Goal: Register for event/course

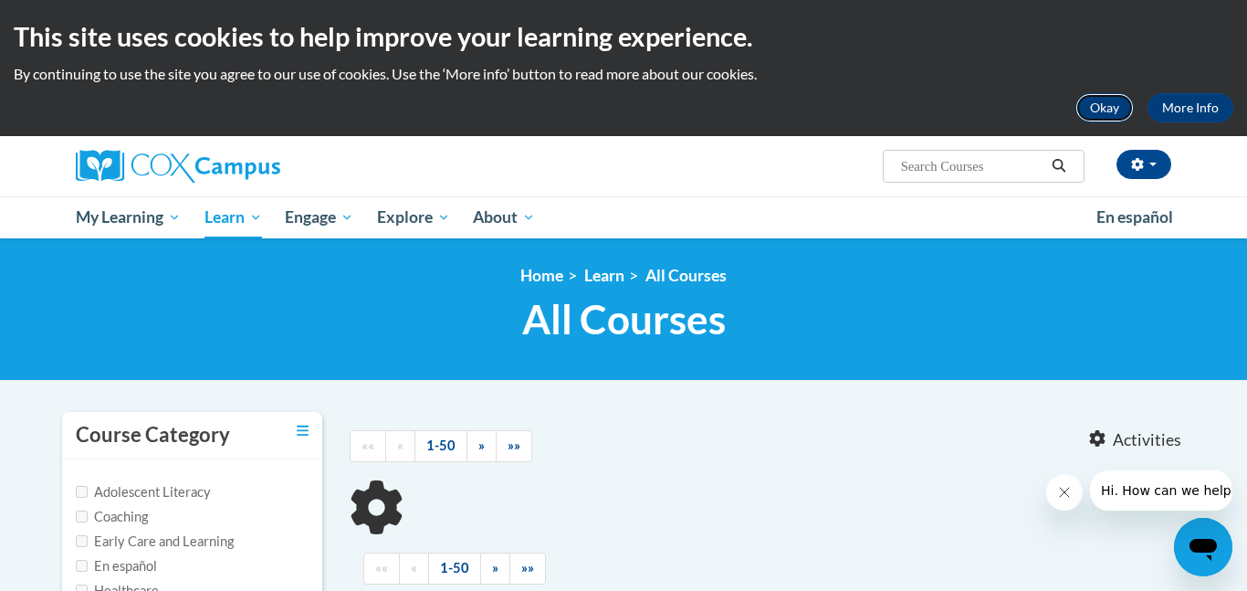
click at [1114, 99] on button "Okay" at bounding box center [1104, 107] width 58 height 29
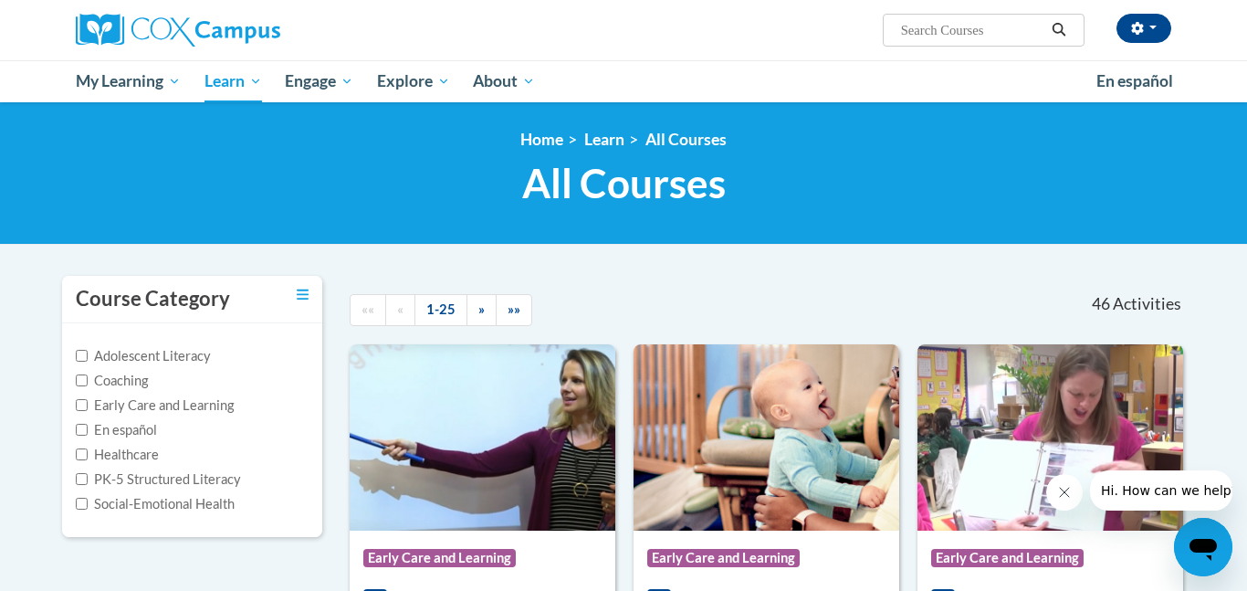
click at [985, 21] on input "Search..." at bounding box center [972, 30] width 146 height 22
click at [926, 30] on input "Search..." at bounding box center [972, 30] width 146 height 22
type input "Monitoring Childrens Progress"
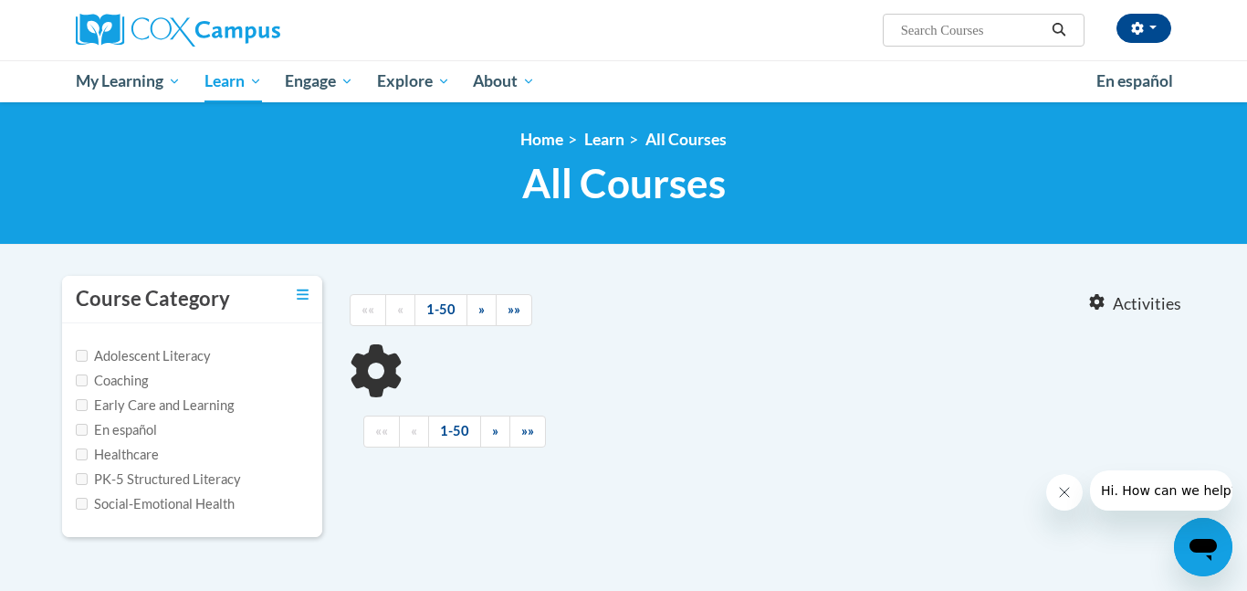
type input "Monitoring Childrens Progress"
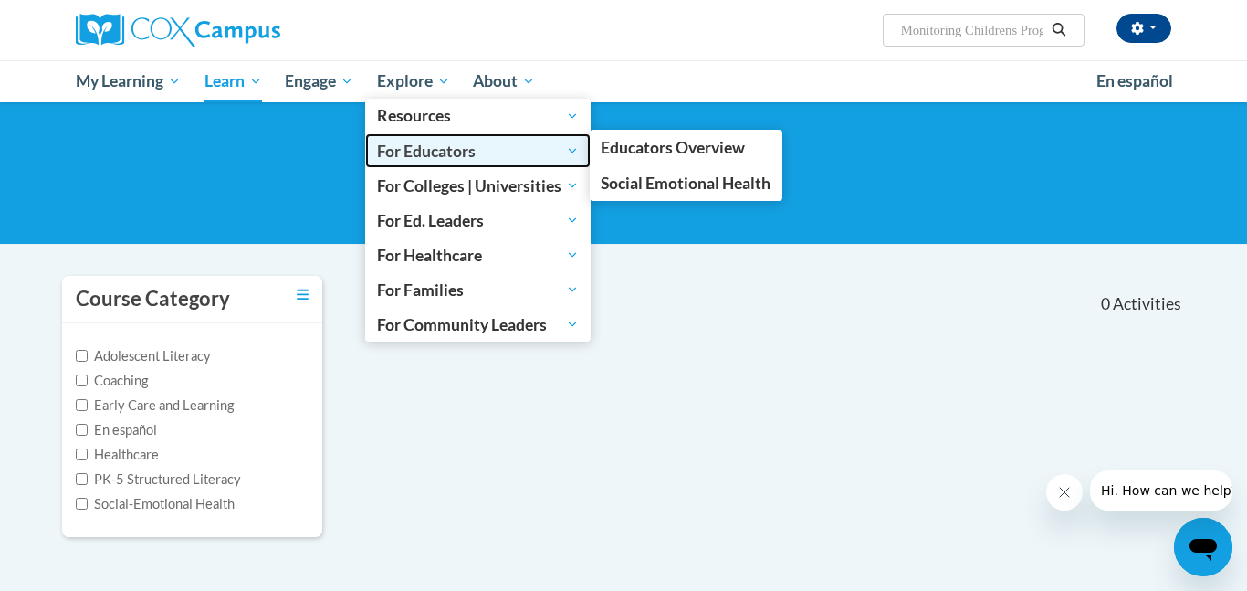
click at [432, 158] on span "For Educators" at bounding box center [478, 151] width 202 height 22
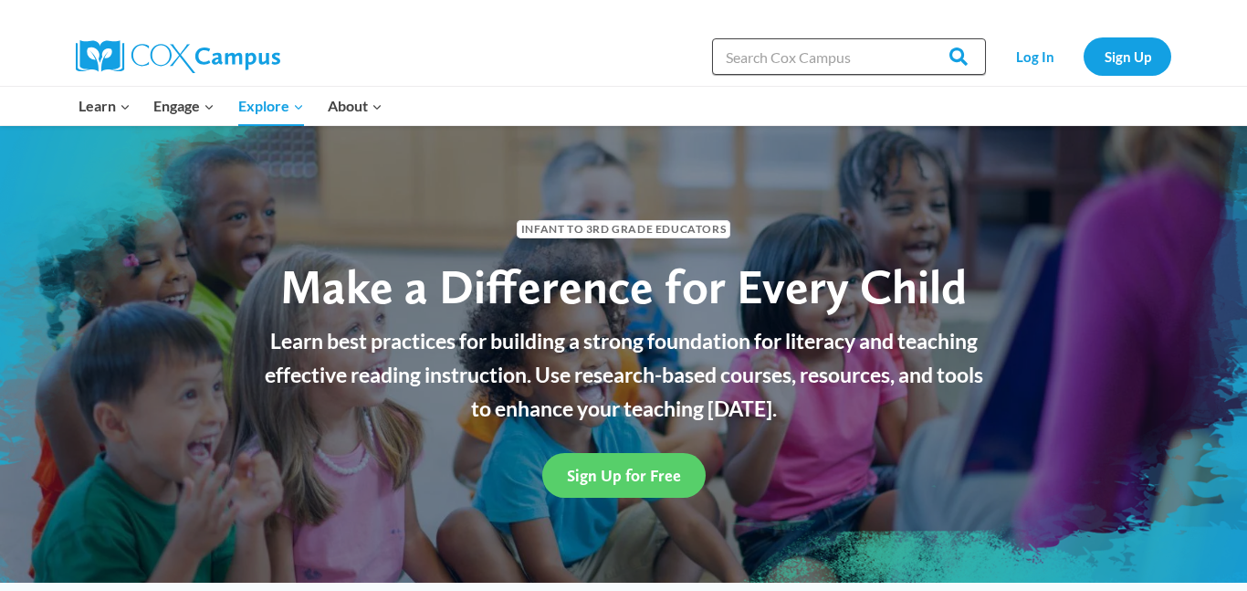
click at [874, 63] on input "Search in https://coxcampus.org/" at bounding box center [849, 56] width 274 height 37
type input "Monitoring Children's"
click at [915, 38] on input "Search" at bounding box center [950, 56] width 71 height 37
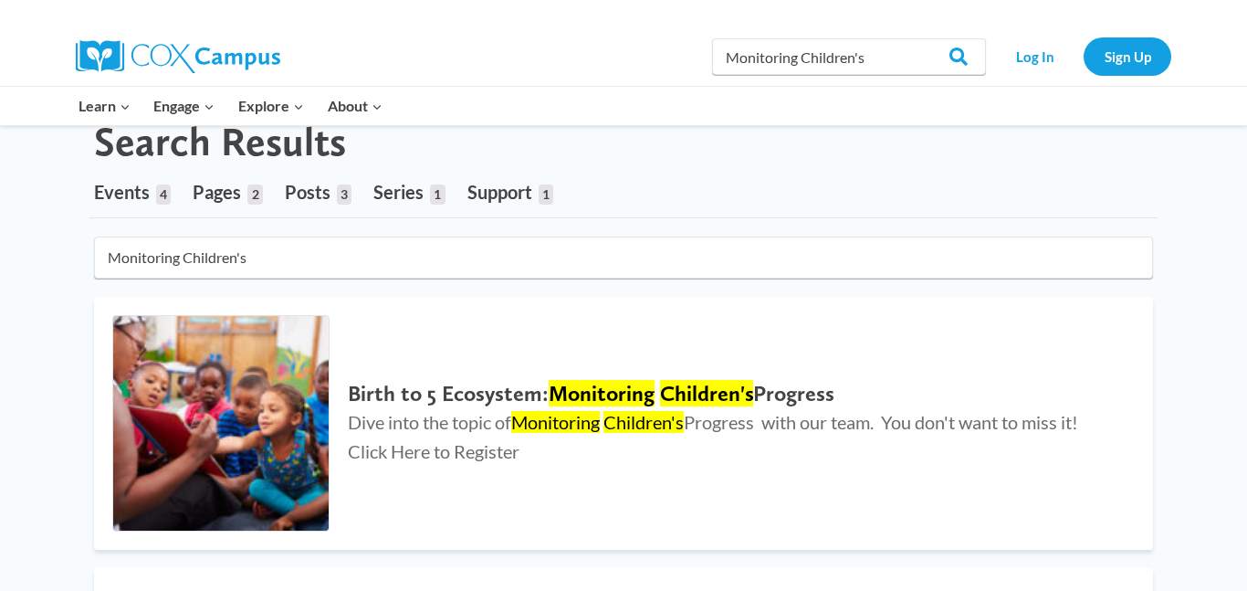
scroll to position [62, 0]
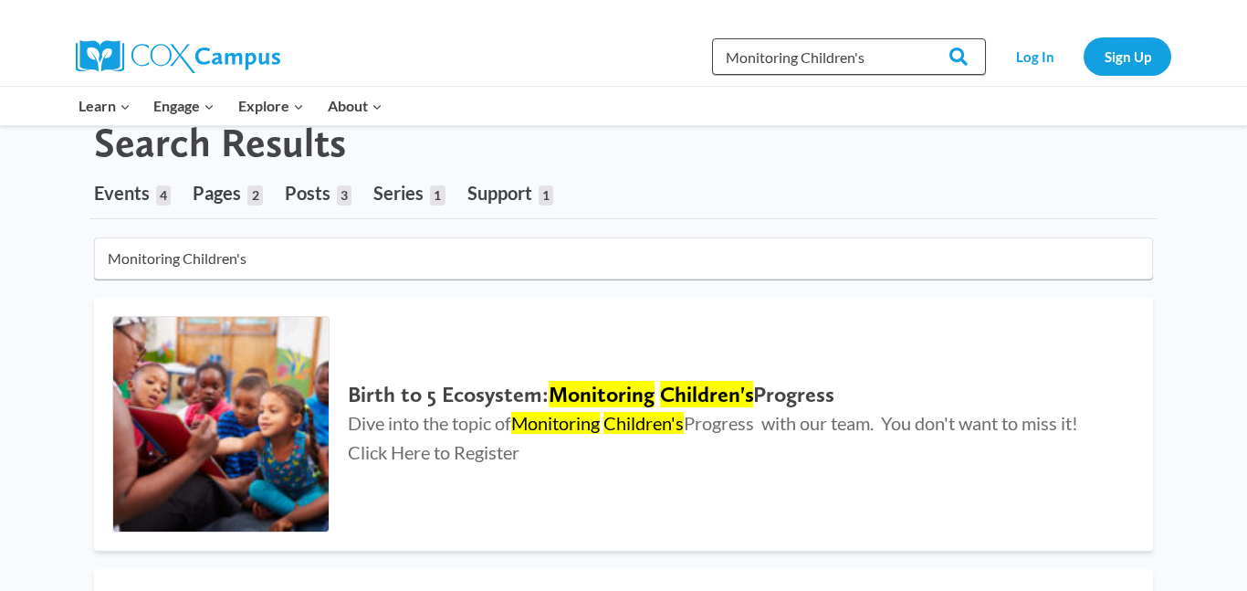
click at [896, 58] on input "Monitoring Children's" at bounding box center [849, 56] width 274 height 37
type input "Monitoring Children's Progress in Literacy"
click at [915, 38] on input "Search" at bounding box center [950, 56] width 71 height 37
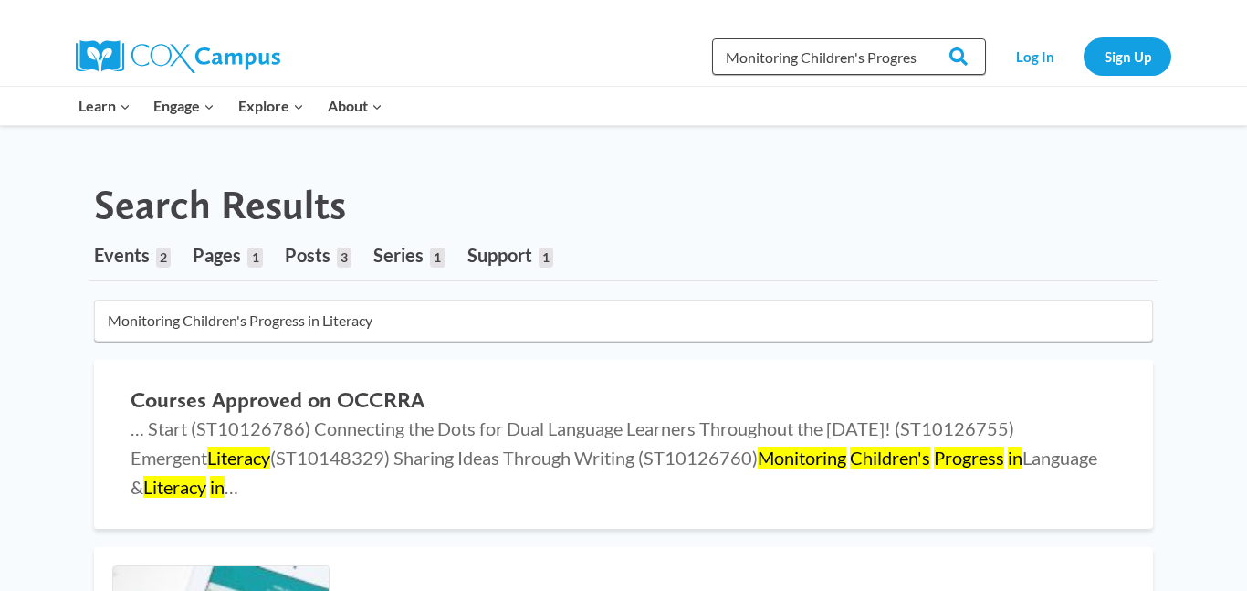
click at [896, 51] on input "Monitoring Children's Progress in Literacy" at bounding box center [849, 56] width 274 height 37
click at [915, 38] on input "Search" at bounding box center [950, 56] width 71 height 37
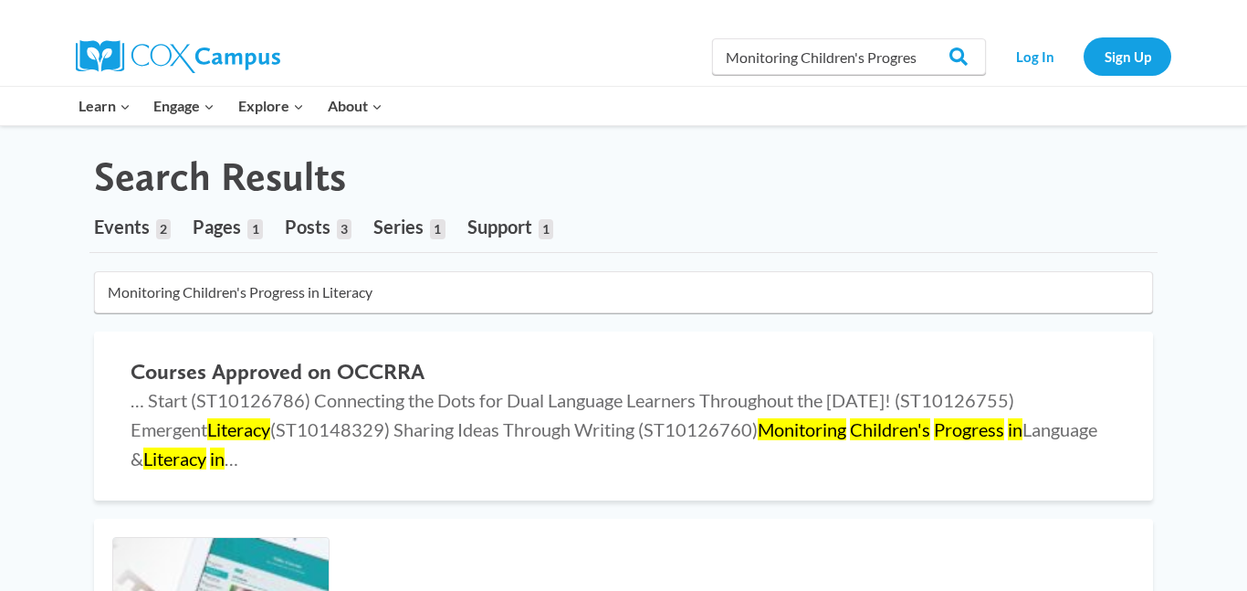
scroll to position [29, 0]
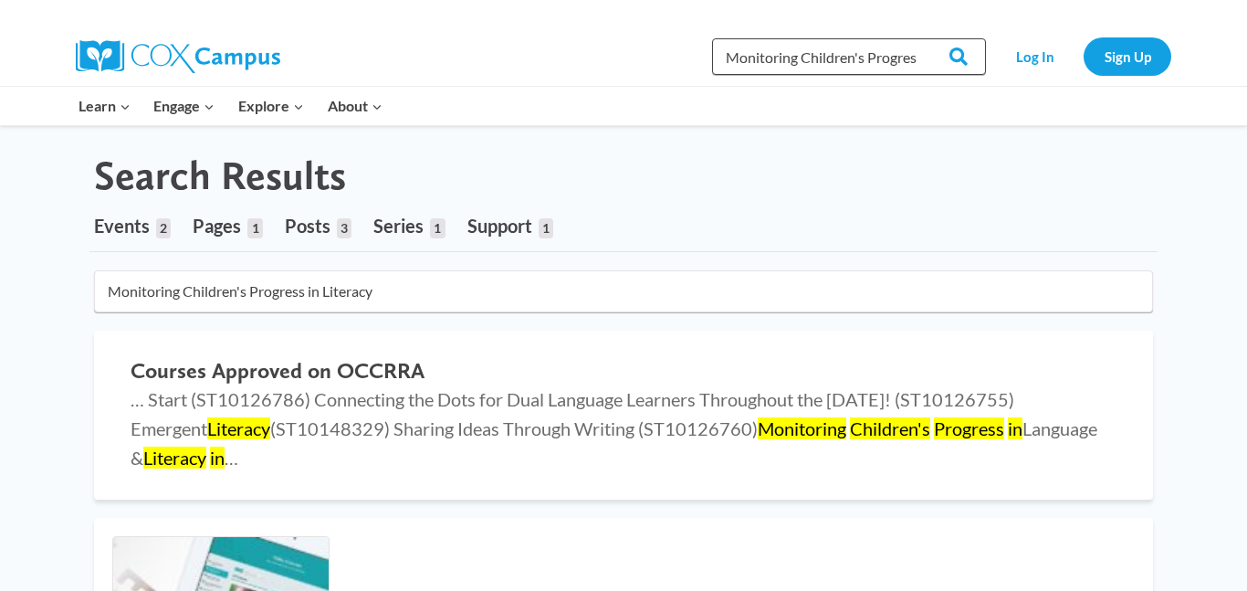
click at [896, 65] on input "Monitoring Children's Progress in Literacy" at bounding box center [849, 56] width 274 height 37
type input "Monitoring Children's Progress"
click at [915, 38] on input "Search" at bounding box center [950, 56] width 71 height 37
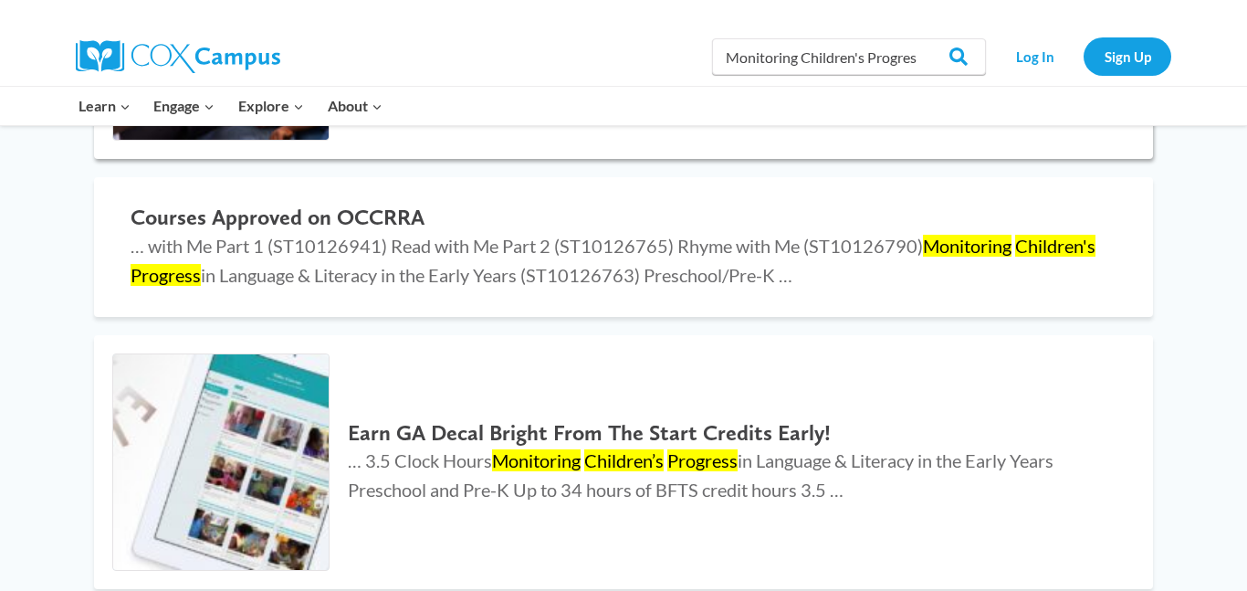
scroll to position [455, 0]
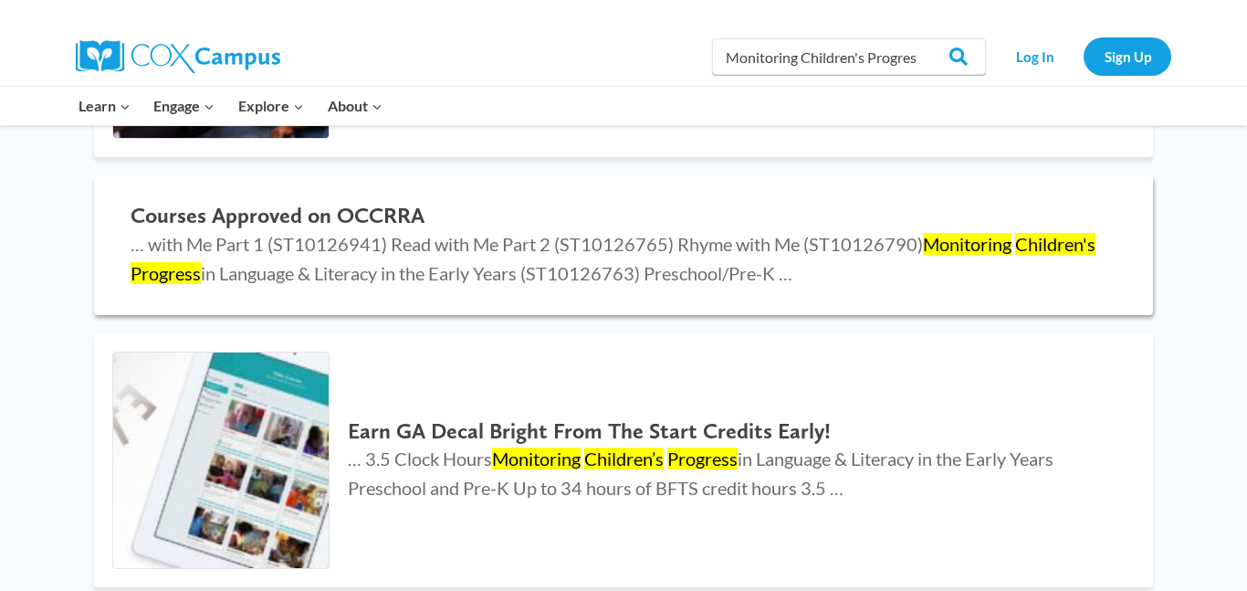
click at [1021, 247] on mark "Children's" at bounding box center [1055, 244] width 80 height 22
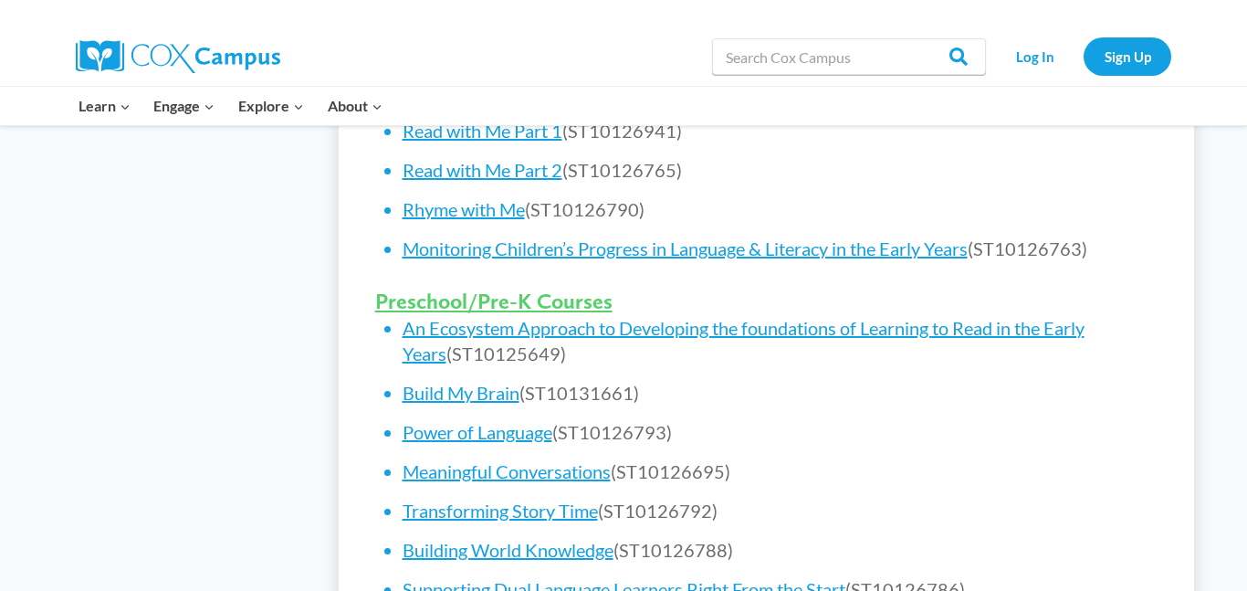
scroll to position [1020, 0]
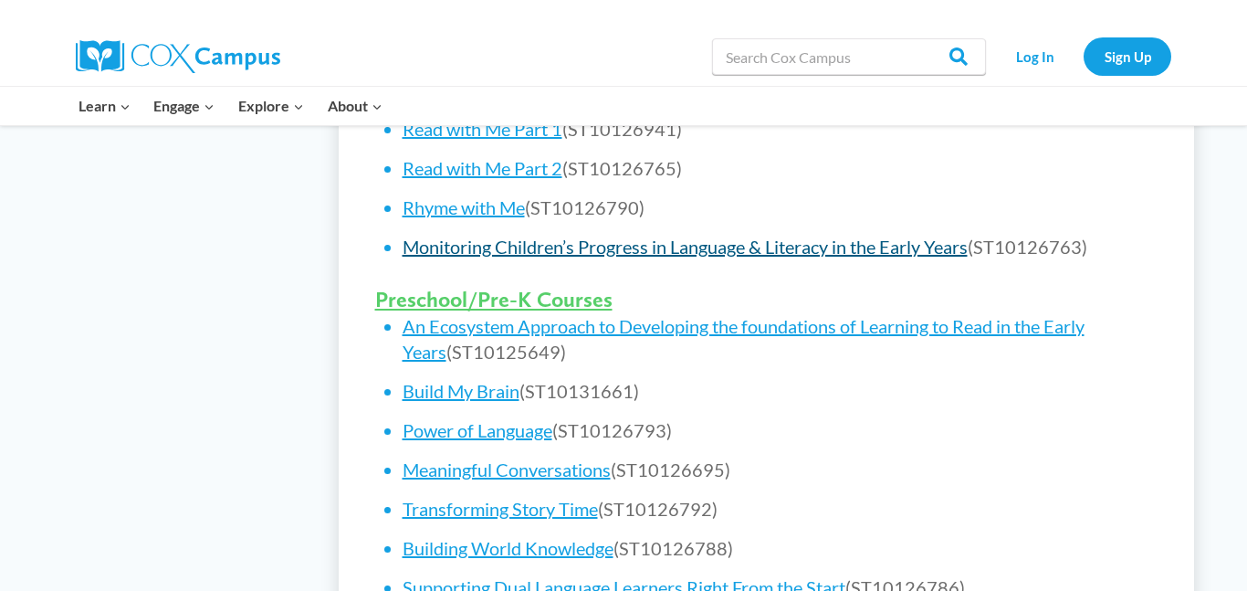
click at [702, 252] on link "Monitoring Children’s Progress in Language & Literacy in the Early Years" at bounding box center [685, 247] width 565 height 22
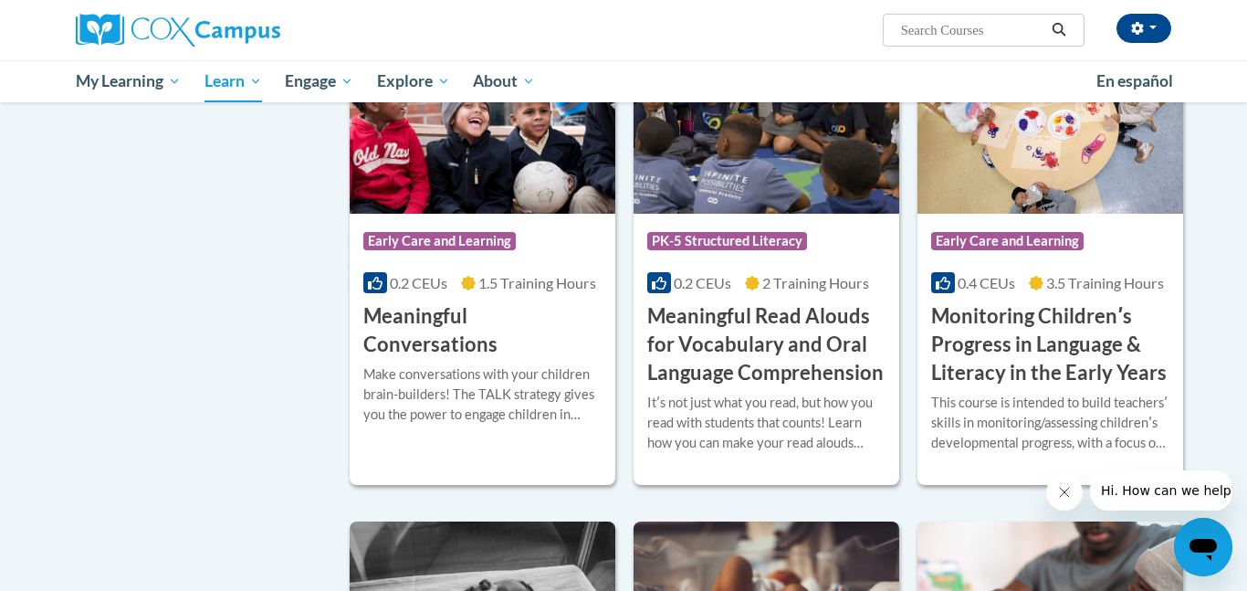
scroll to position [2769, 0]
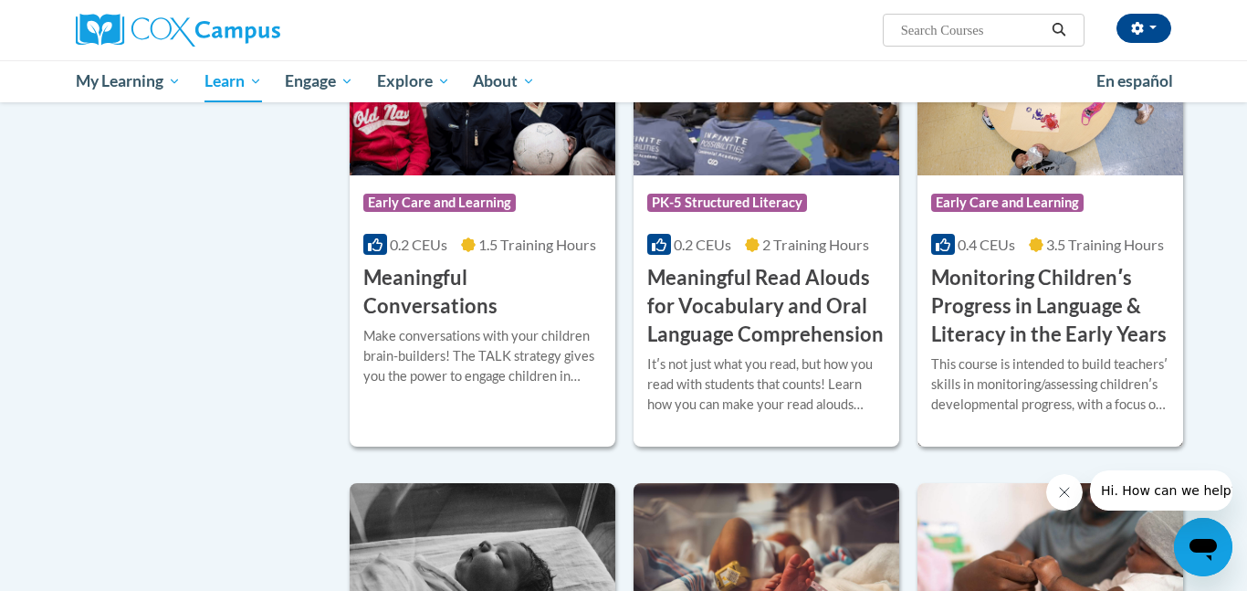
click at [1032, 332] on h3 "Monitoring Childrenʹs Progress in Language & Literacy in the Early Years" at bounding box center [1050, 306] width 238 height 84
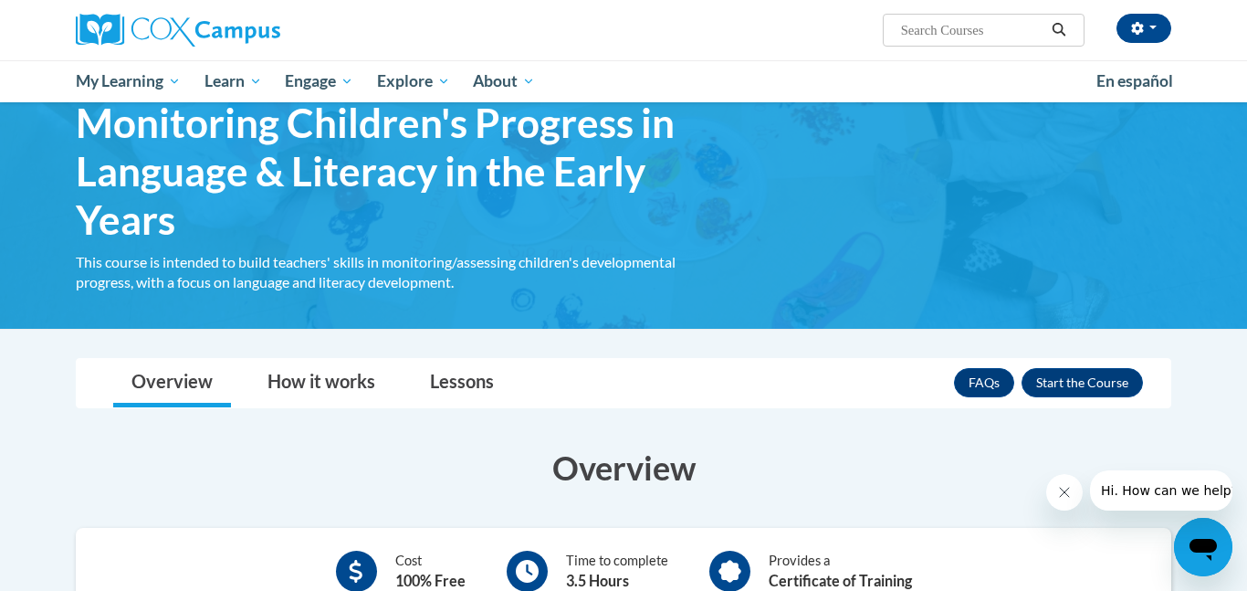
scroll to position [99, 0]
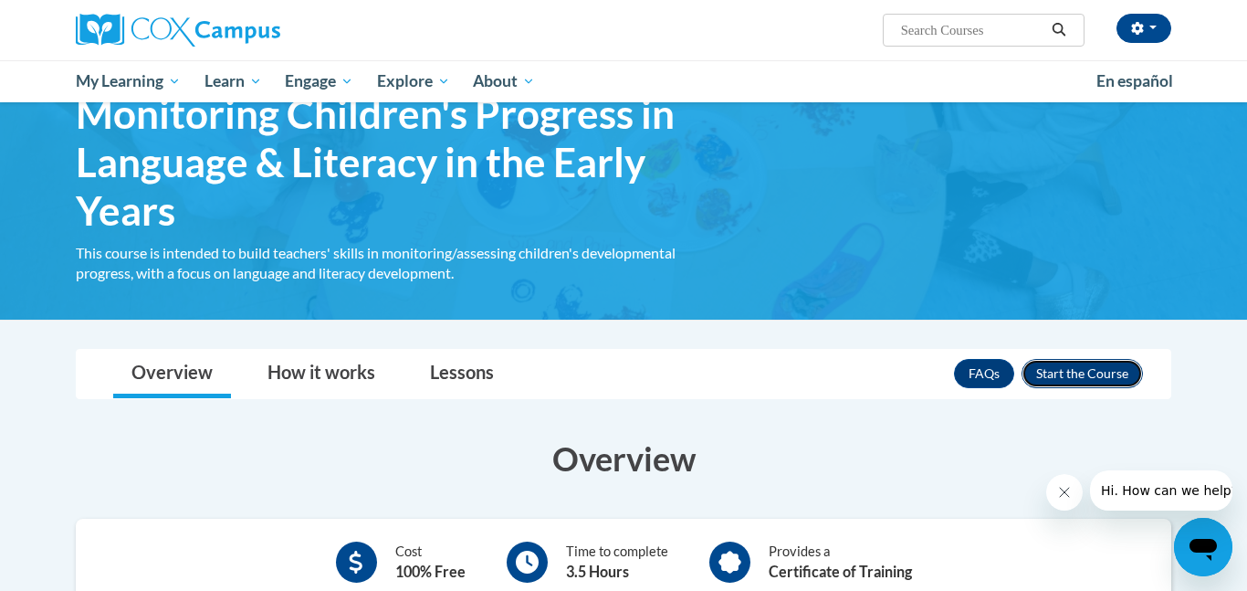
click at [1118, 371] on button "Enroll" at bounding box center [1081, 373] width 121 height 29
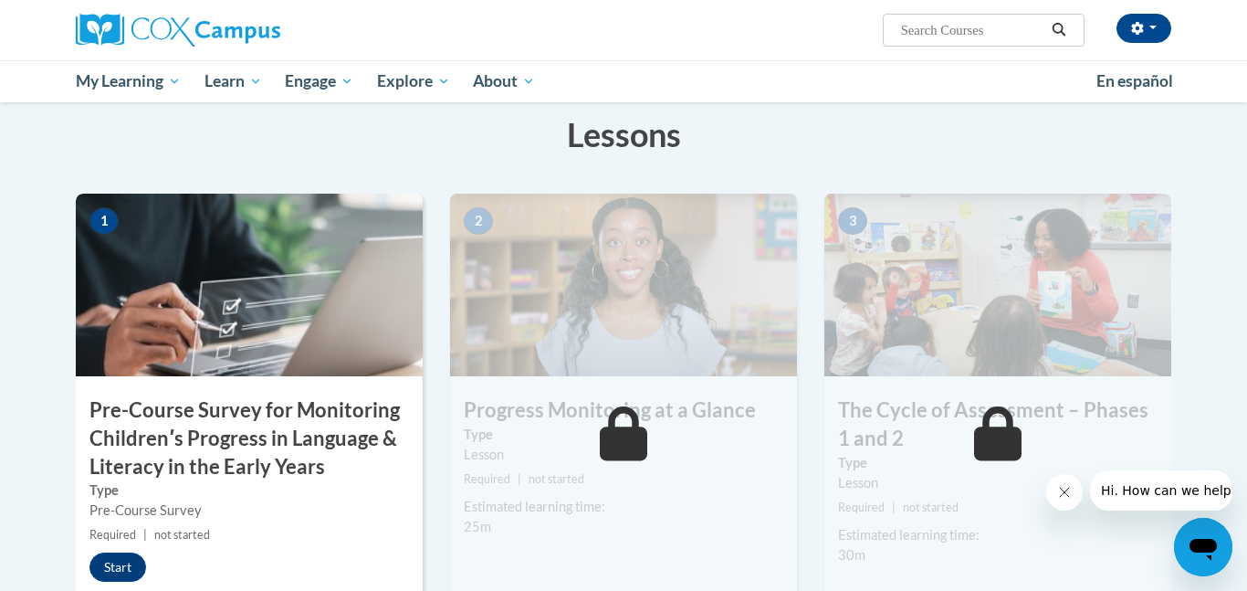
scroll to position [329, 0]
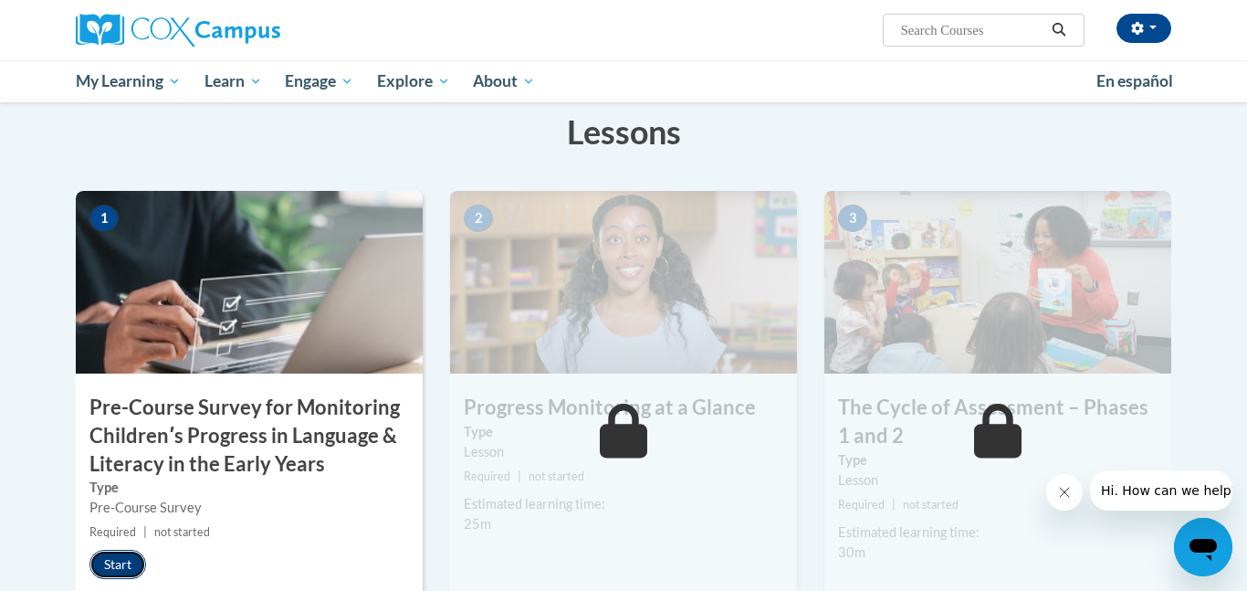
click at [125, 569] on button "Start" at bounding box center [117, 564] width 57 height 29
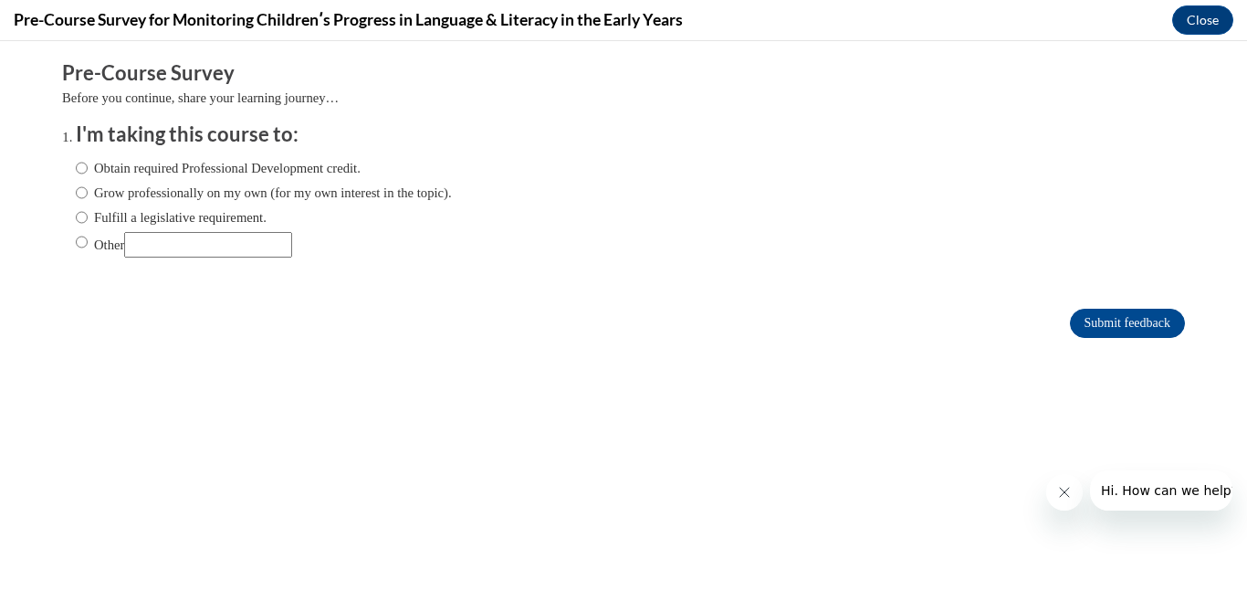
scroll to position [0, 0]
click at [80, 168] on input "Obtain required Professional Development credit." at bounding box center [82, 168] width 12 height 20
radio input "true"
click at [1167, 321] on input "Submit feedback" at bounding box center [1127, 323] width 115 height 29
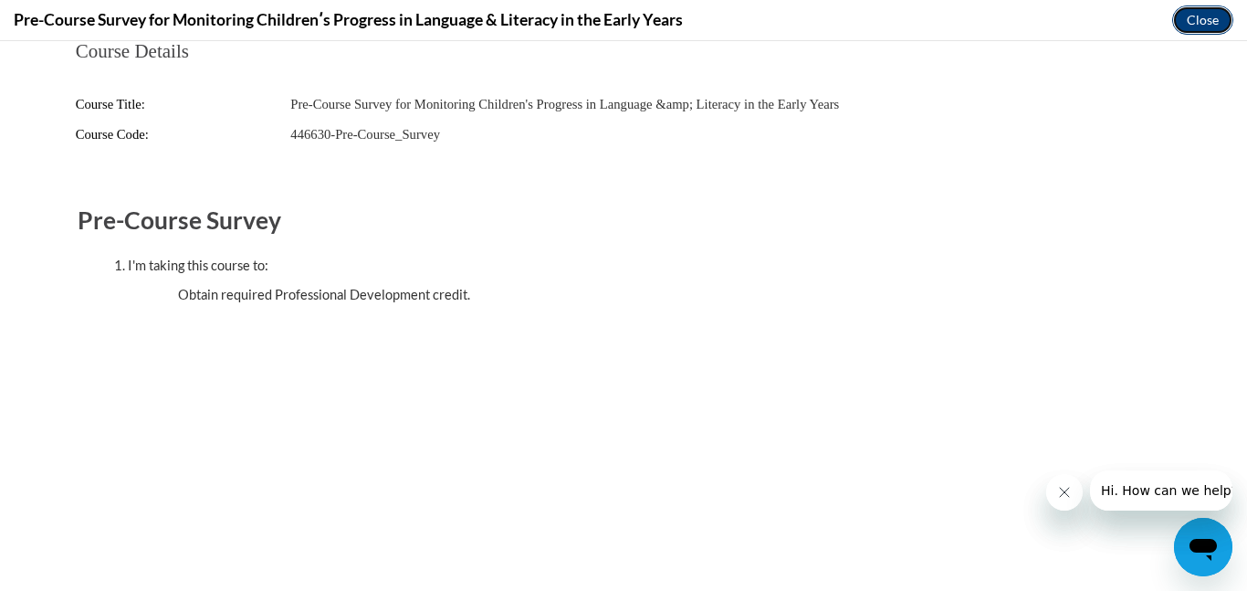
click at [1203, 26] on button "Close" at bounding box center [1202, 19] width 61 height 29
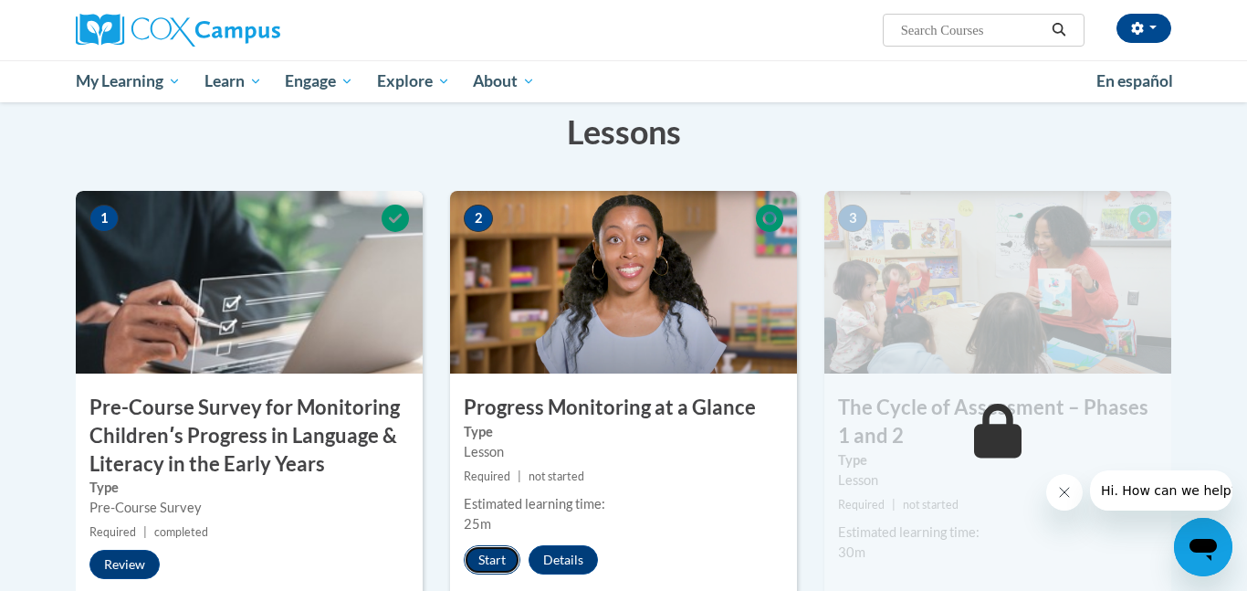
click at [480, 560] on button "Start" at bounding box center [492, 559] width 57 height 29
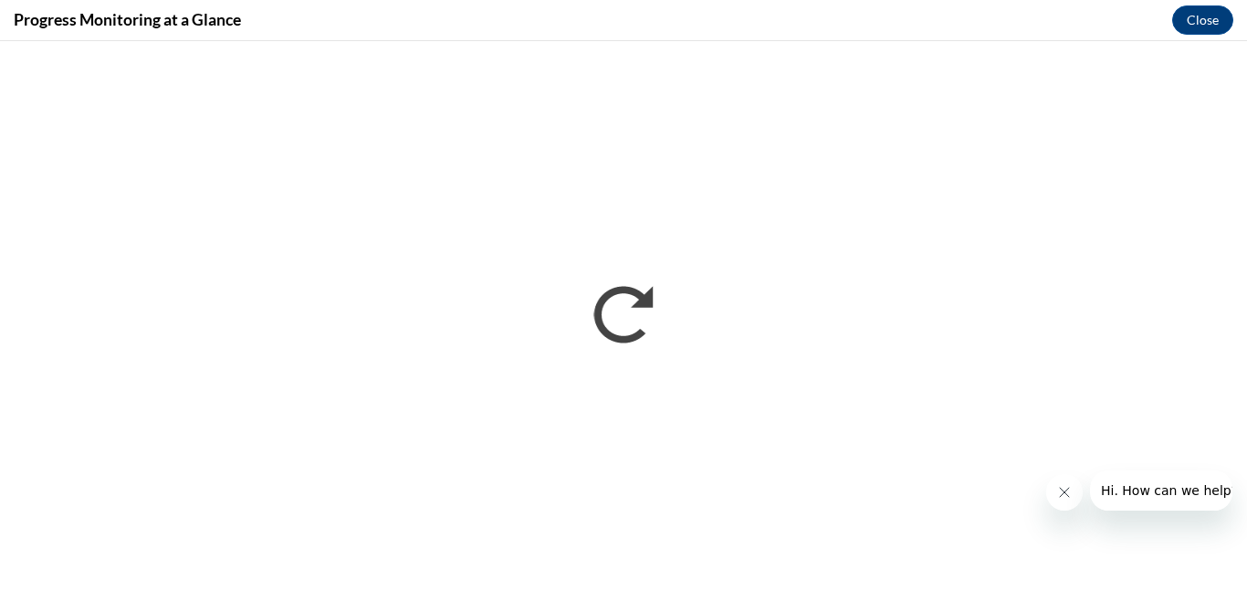
click at [1069, 497] on icon "Close message from company" at bounding box center [1064, 492] width 15 height 15
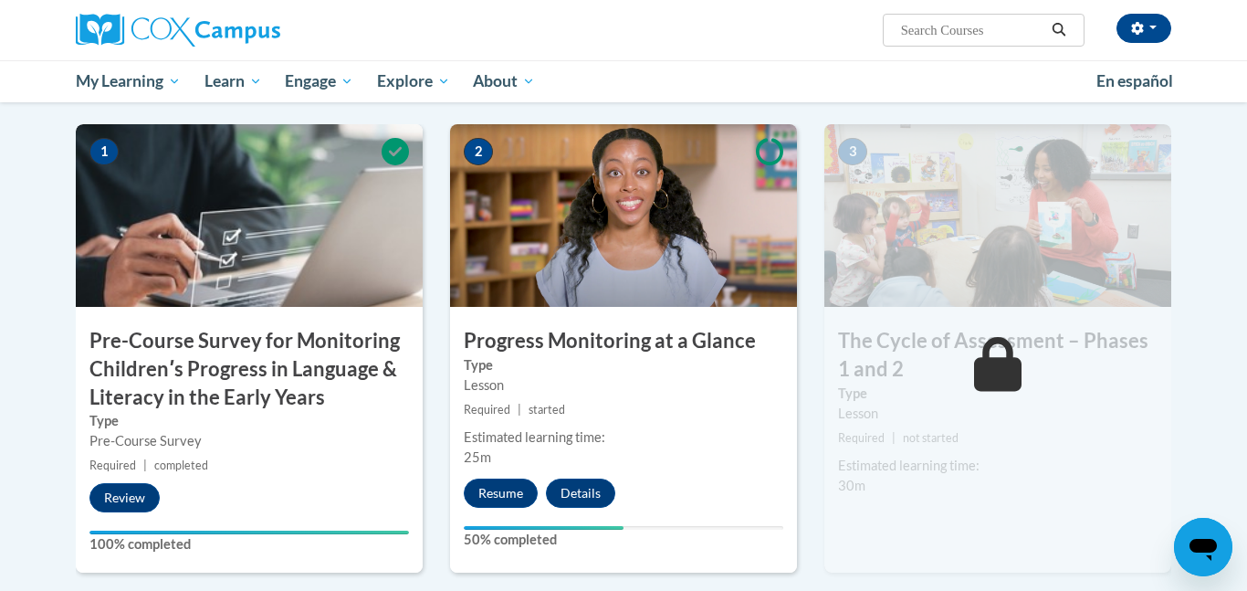
scroll to position [393, 0]
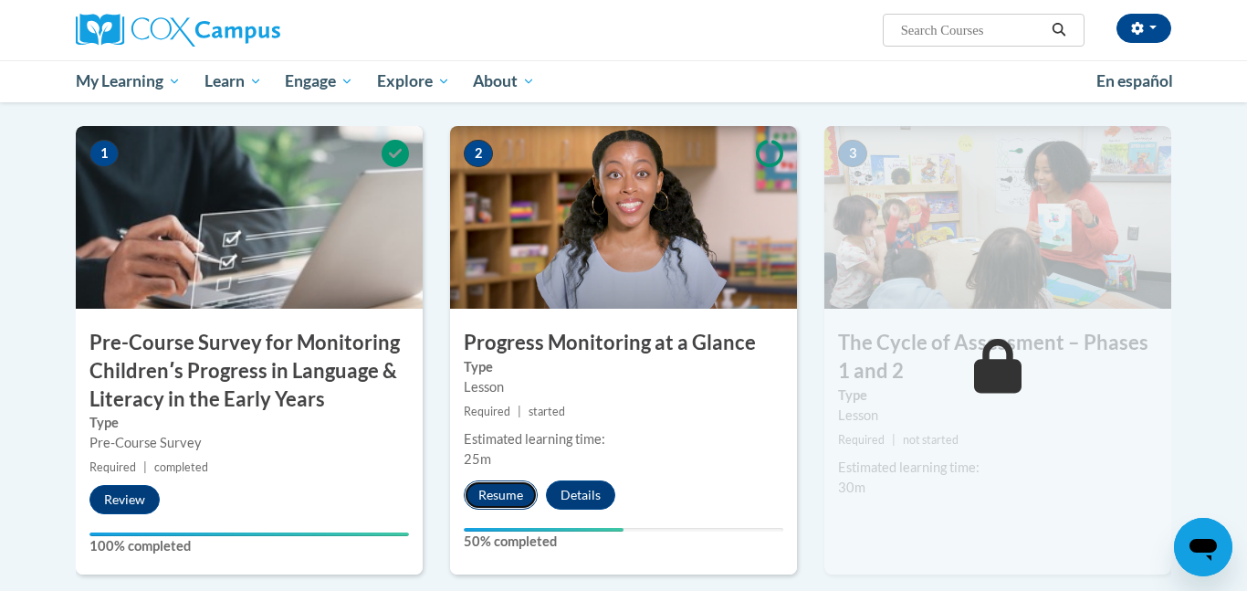
click at [502, 501] on button "Resume" at bounding box center [501, 494] width 74 height 29
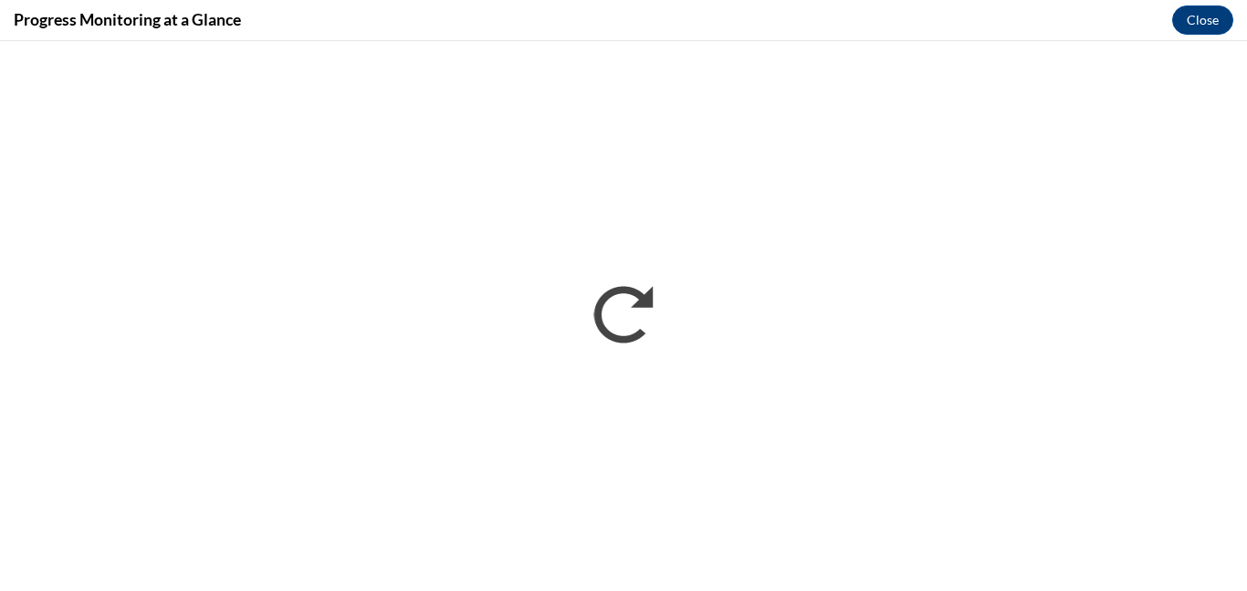
scroll to position [0, 0]
